Goal: Use online tool/utility: Utilize a website feature to perform a specific function

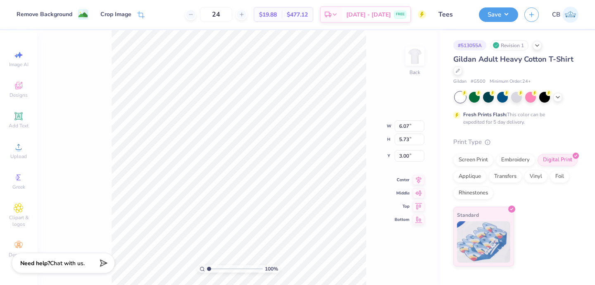
type input "8.18"
type input "7.72"
type input "7.43"
type input "7.01"
type input "3.00"
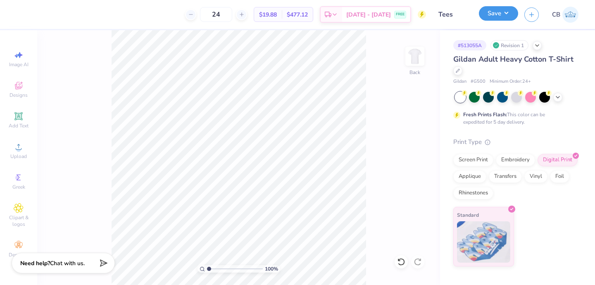
click at [509, 16] on button "Save" at bounding box center [498, 13] width 39 height 14
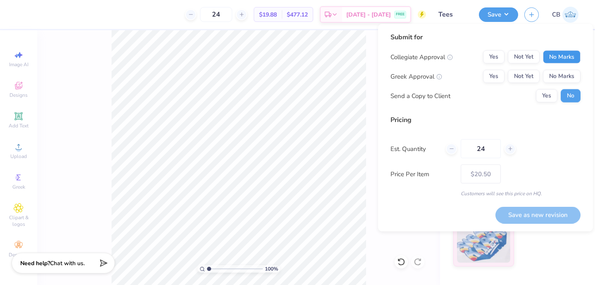
click at [567, 52] on button "No Marks" at bounding box center [562, 56] width 38 height 13
click at [566, 71] on button "No Marks" at bounding box center [562, 76] width 38 height 13
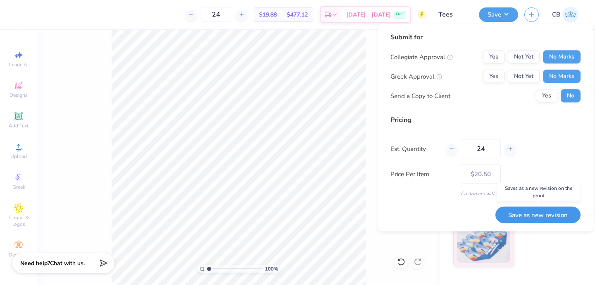
click at [546, 219] on button "Save as new revision" at bounding box center [537, 214] width 85 height 17
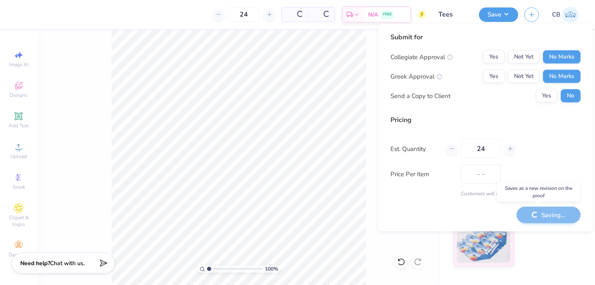
type input "$20.50"
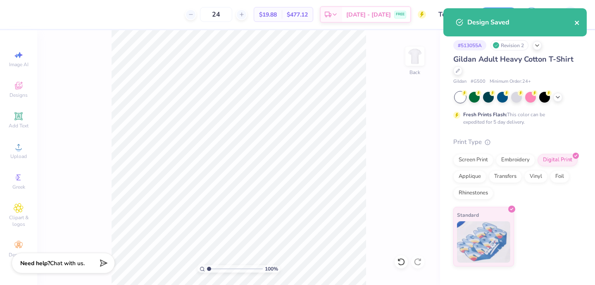
click at [580, 24] on icon "close" at bounding box center [577, 22] width 6 height 7
